Goal: Transaction & Acquisition: Subscribe to service/newsletter

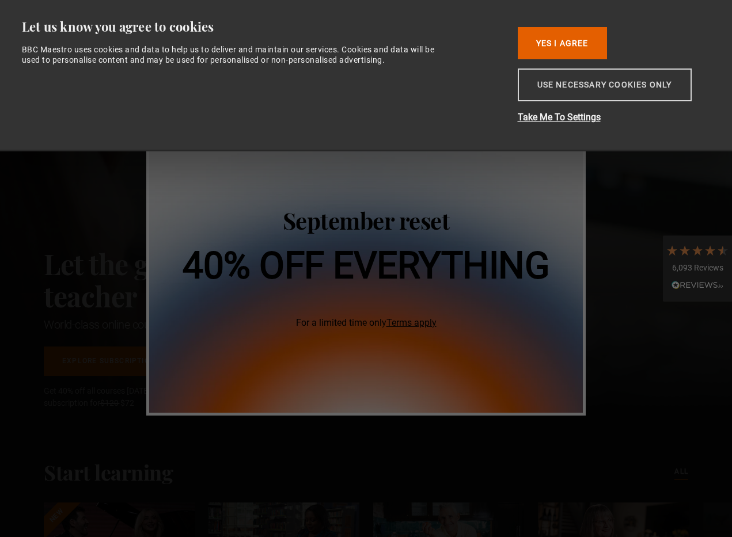
scroll to position [0, 443]
click at [579, 52] on button "Yes I Agree" at bounding box center [562, 43] width 89 height 32
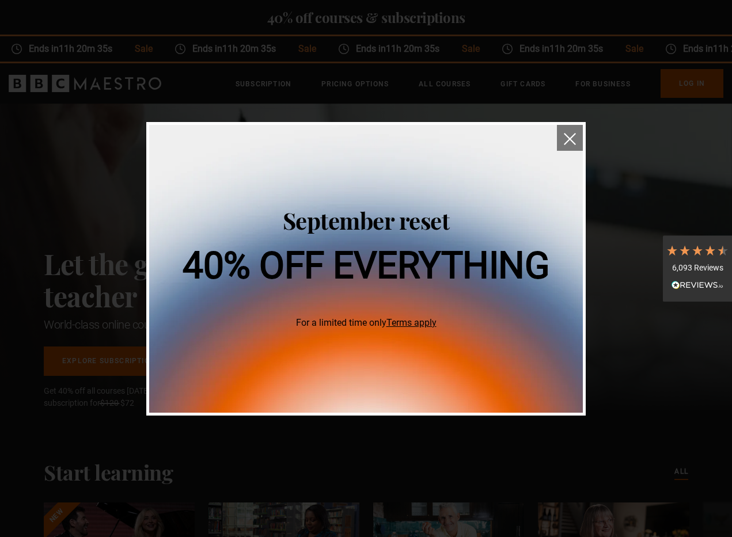
scroll to position [0, 2510]
click at [575, 135] on img "close" at bounding box center [570, 139] width 12 height 12
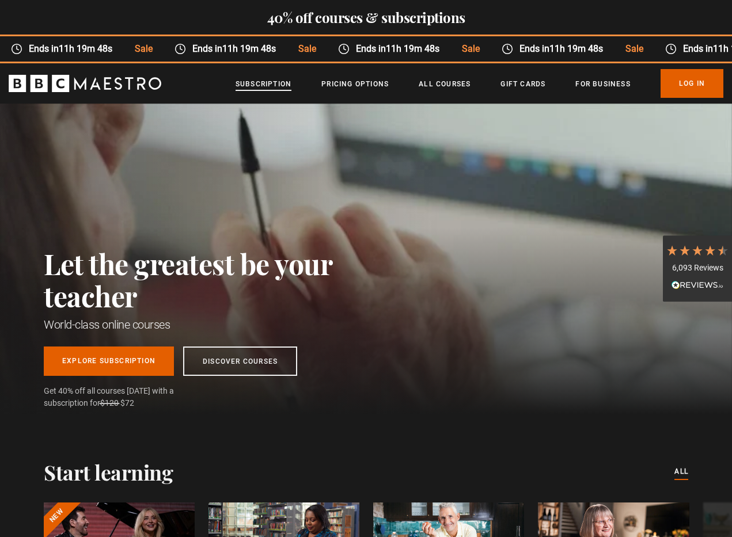
click at [270, 82] on link "Subscription" at bounding box center [264, 84] width 56 height 12
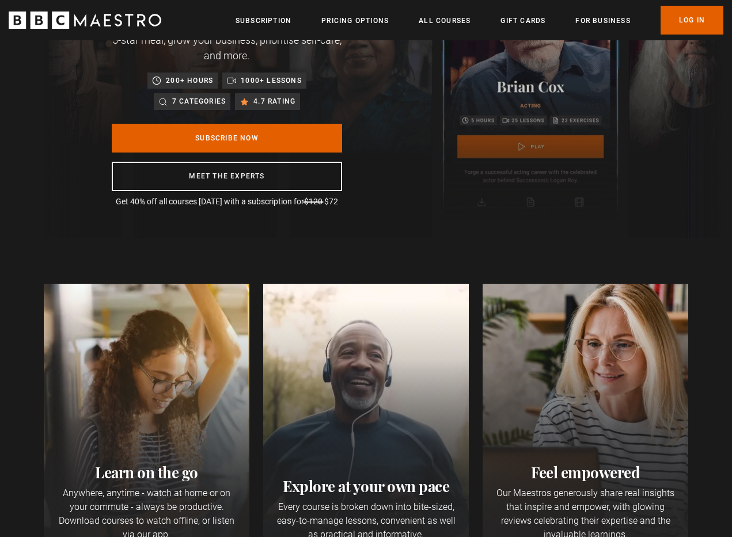
scroll to position [2, 0]
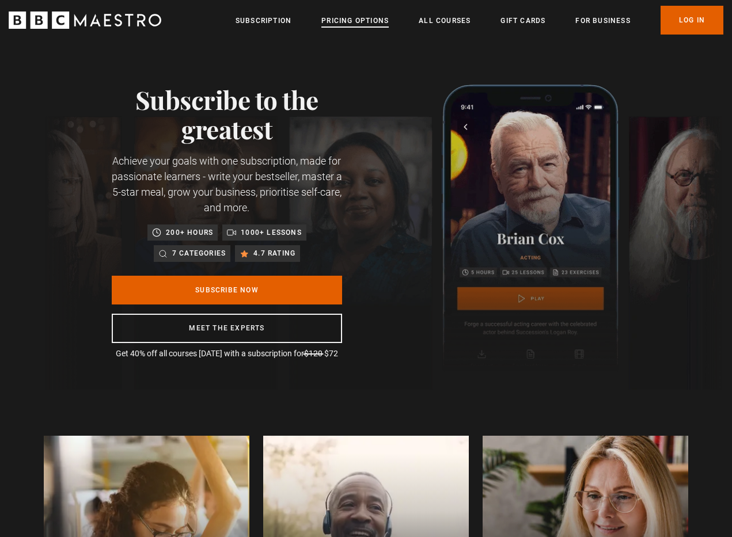
click at [369, 16] on link "Pricing Options" at bounding box center [354, 21] width 67 height 12
